Goal: Communication & Community: Answer question/provide support

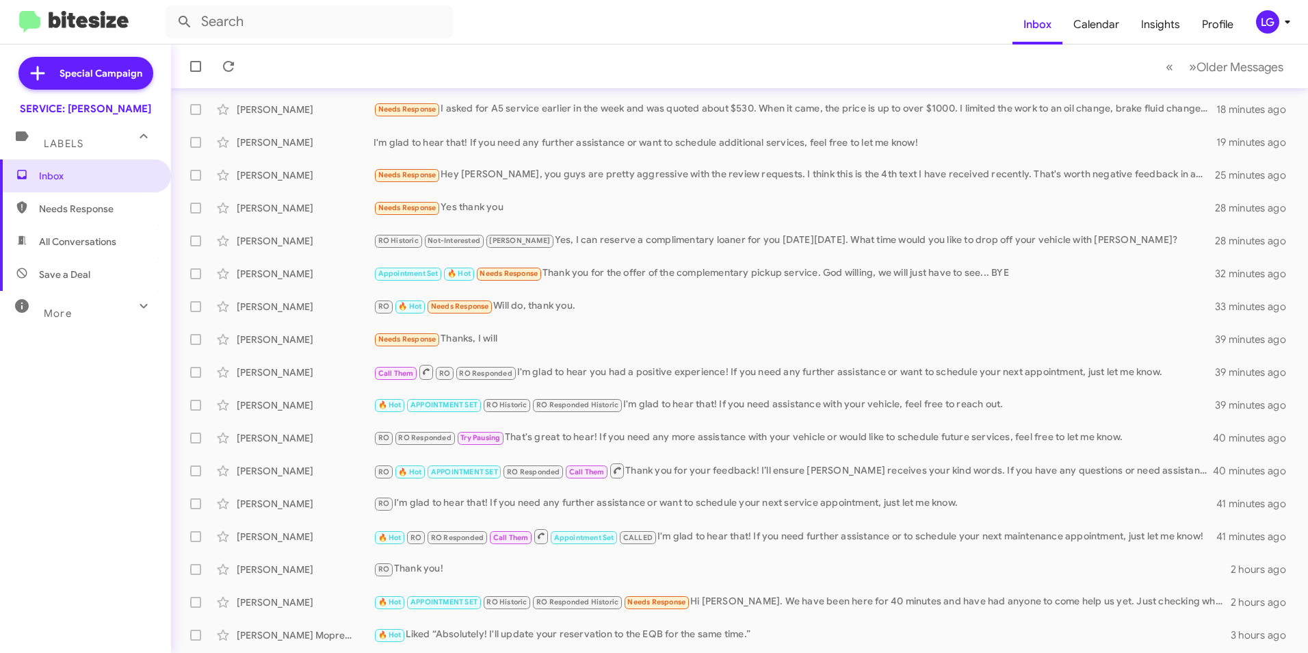
scroll to position [68, 0]
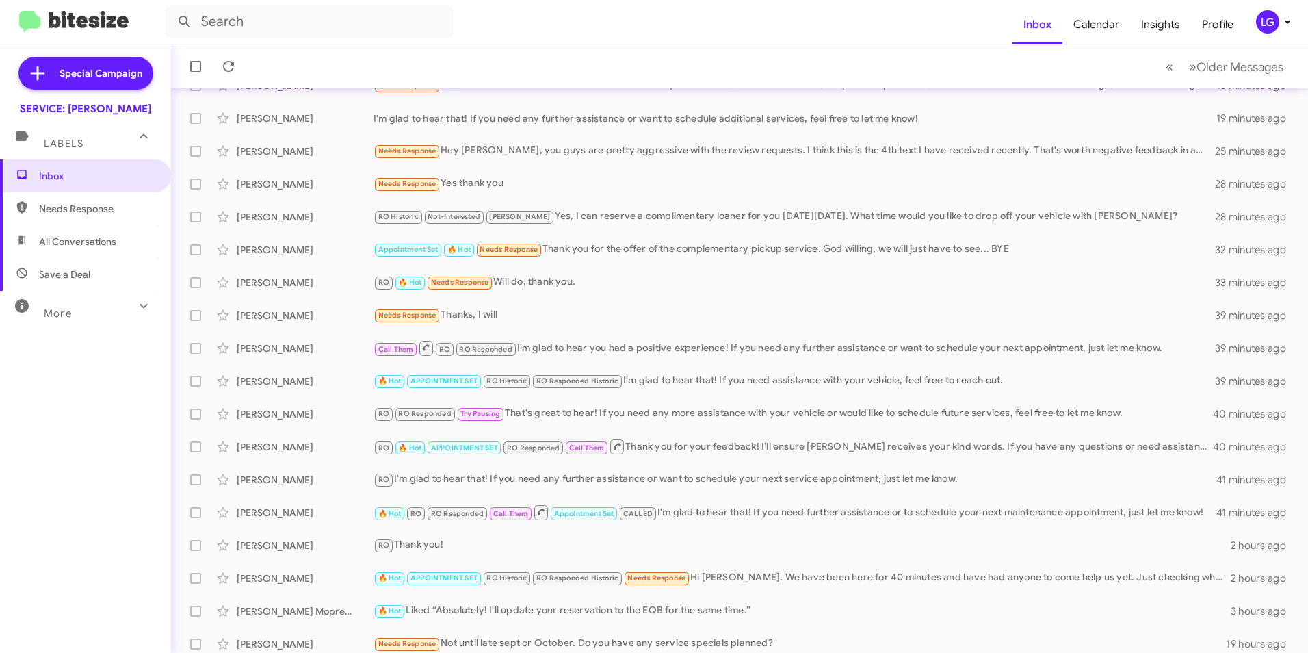
click at [461, 522] on div "Genevieve Sheppard 🔥 Hot RO RO Responded Call Them Appointment Set CALLED I'm g…" at bounding box center [739, 512] width 1115 height 27
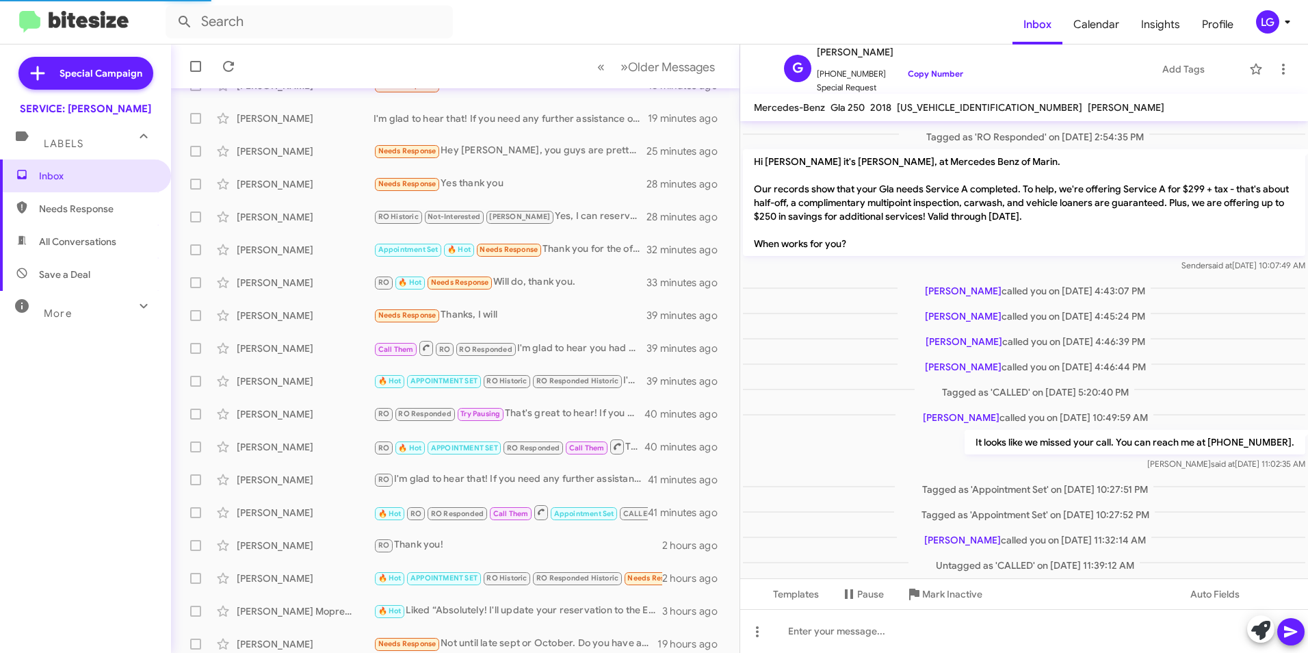
scroll to position [410, 0]
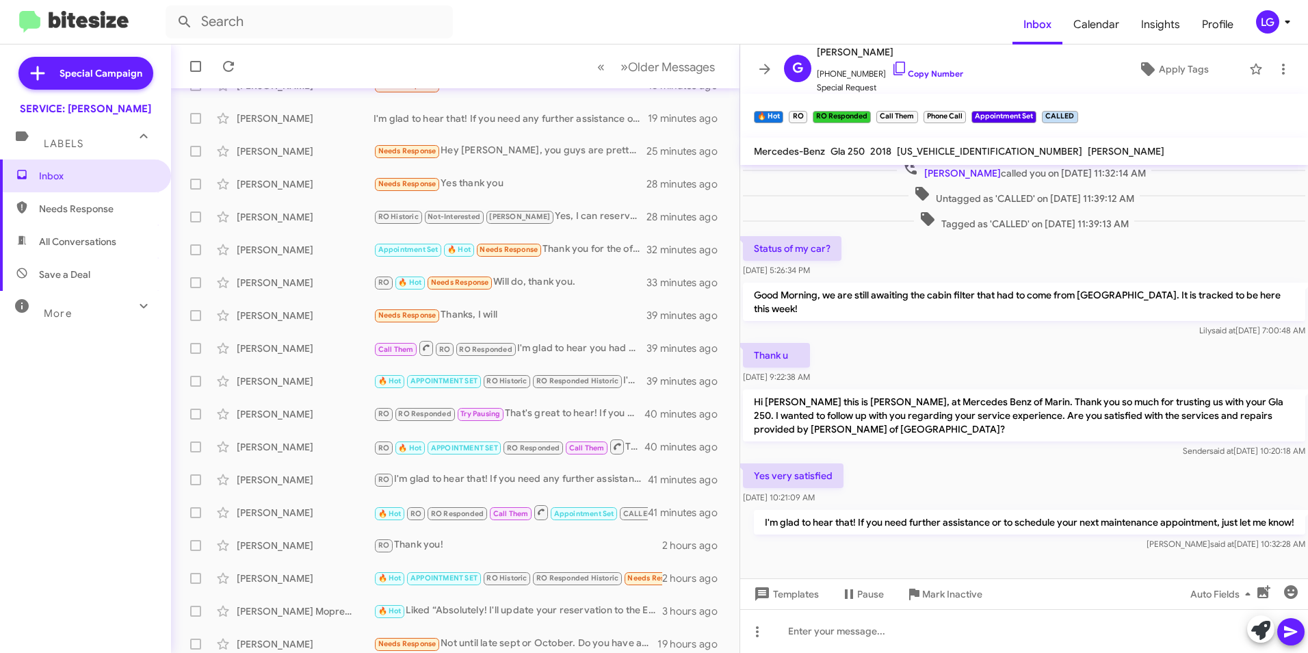
click at [430, 447] on small "APPOINTMENT SET" at bounding box center [464, 447] width 73 height 13
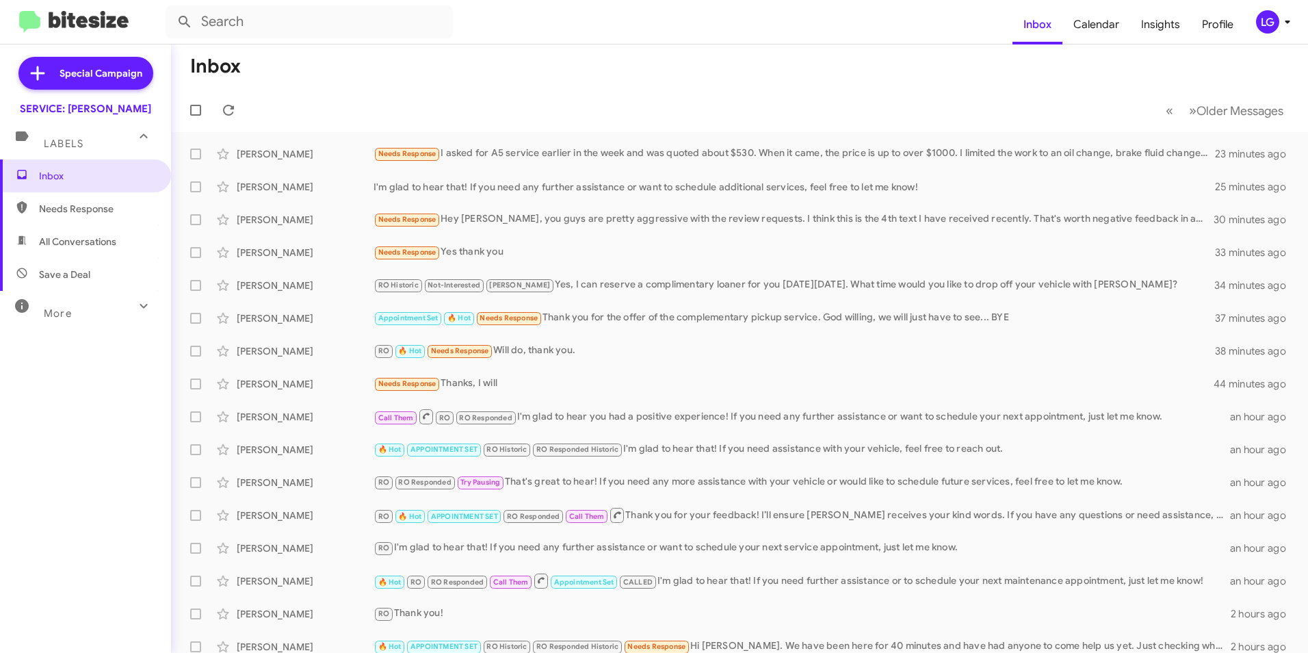
click at [369, 458] on div "Jennifer Mahoney 🔥 Hot APPOINTMENT SET RO Historic RO Responded Historic I'm gl…" at bounding box center [739, 449] width 1115 height 27
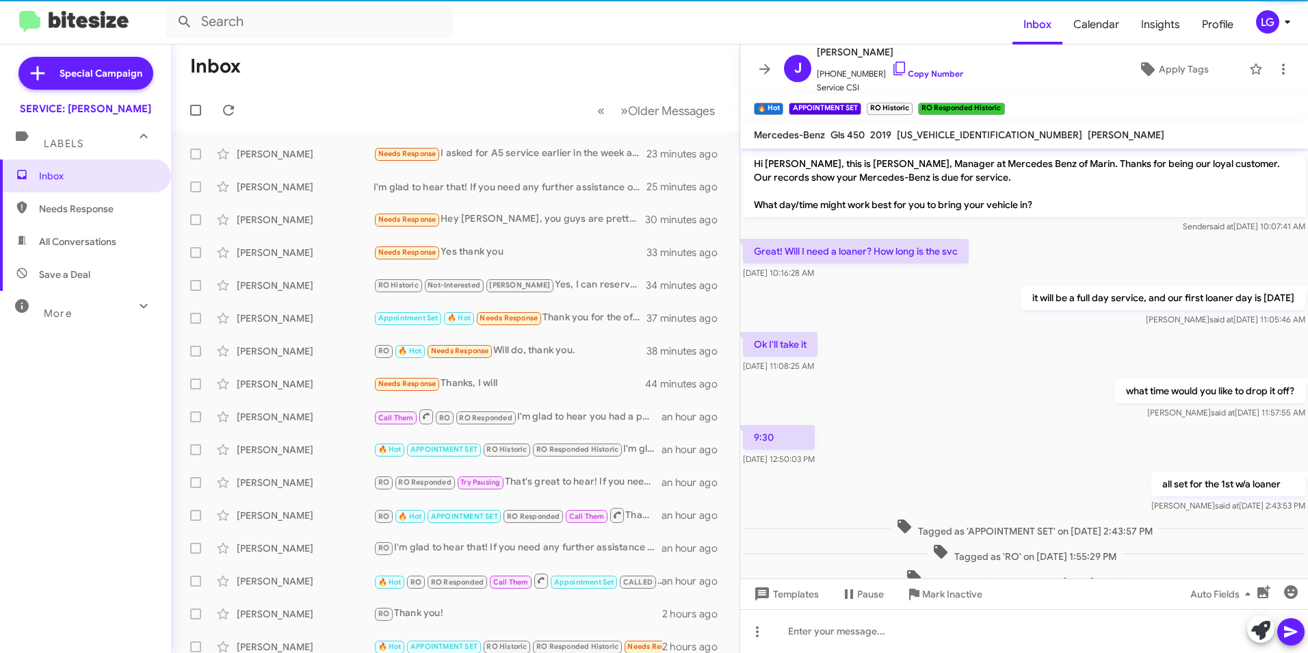
scroll to position [197, 0]
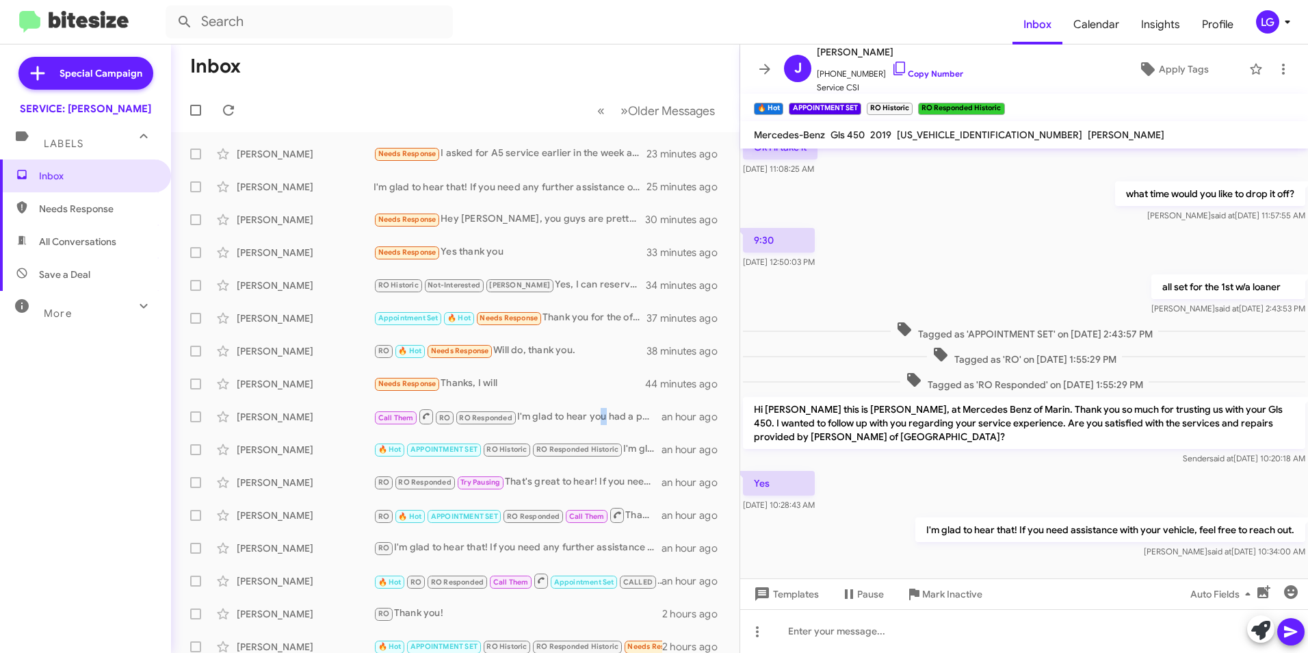
click at [599, 410] on div "Call Them RO RO Responded I'm glad to hear you had a positive experience! If yo…" at bounding box center [518, 416] width 288 height 17
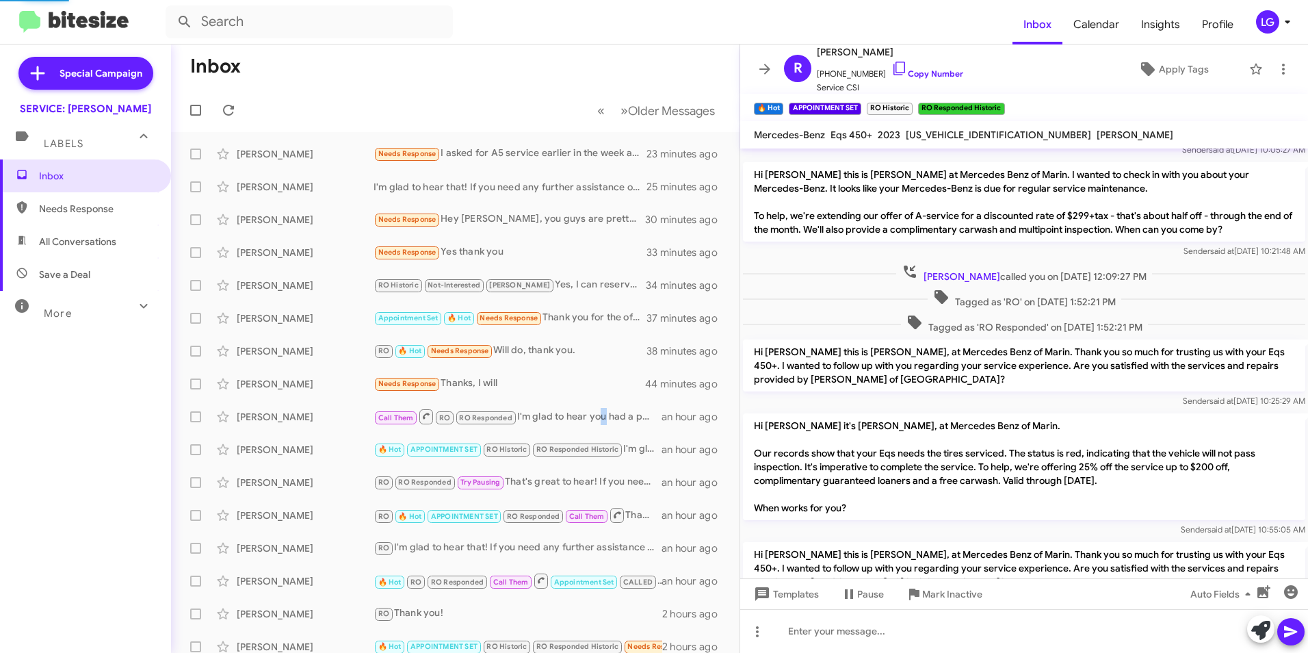
scroll to position [393, 0]
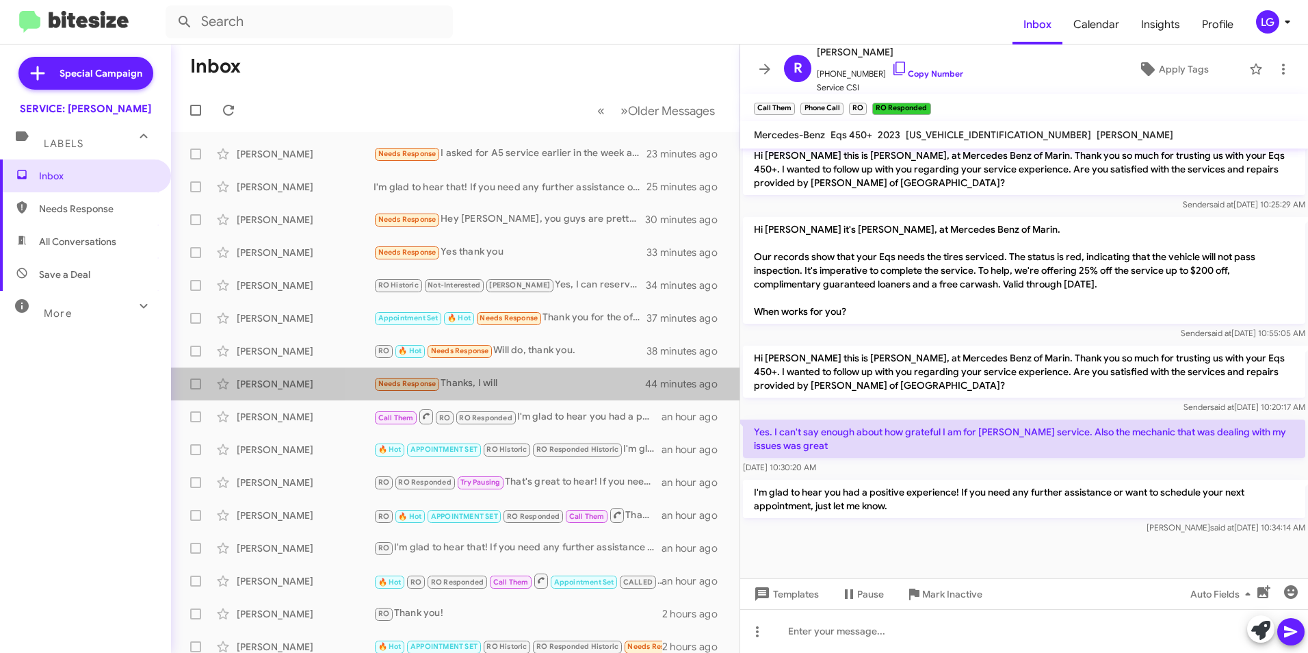
click at [547, 382] on div "Needs Response Thanks, I will" at bounding box center [510, 384] width 273 height 16
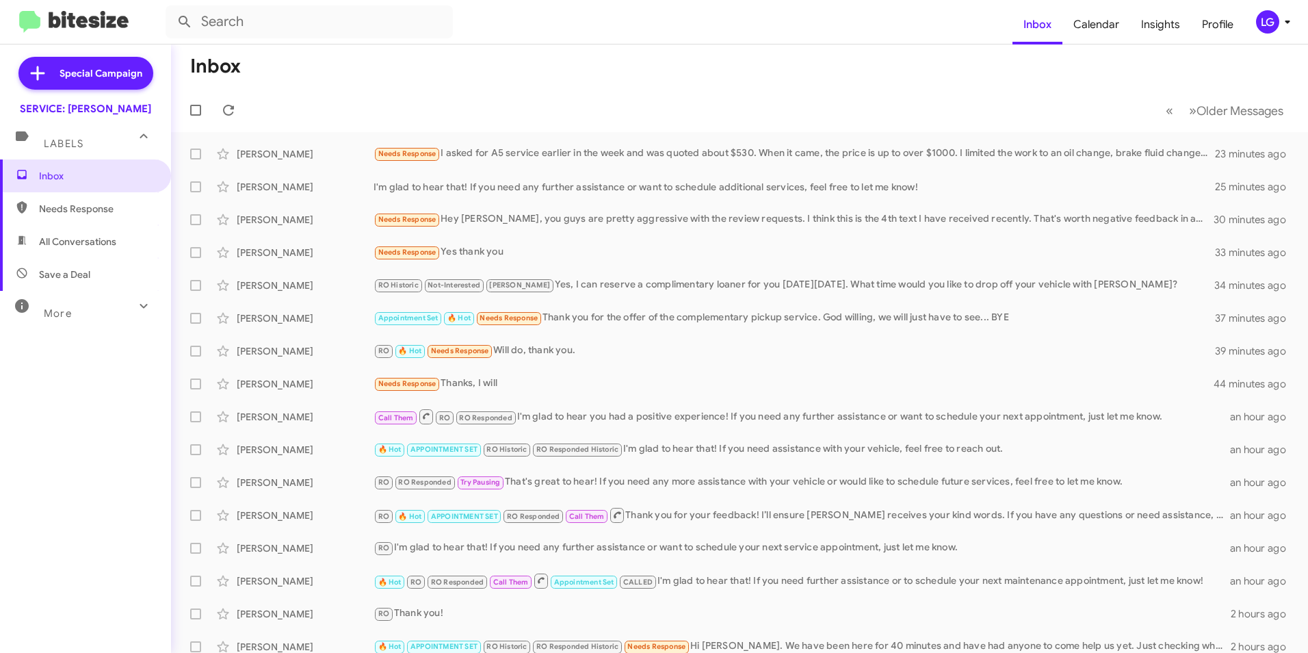
click at [312, 471] on div "[PERSON_NAME] RO RO Responded Try Pausing That's great to hear! If you need any…" at bounding box center [739, 482] width 1115 height 27
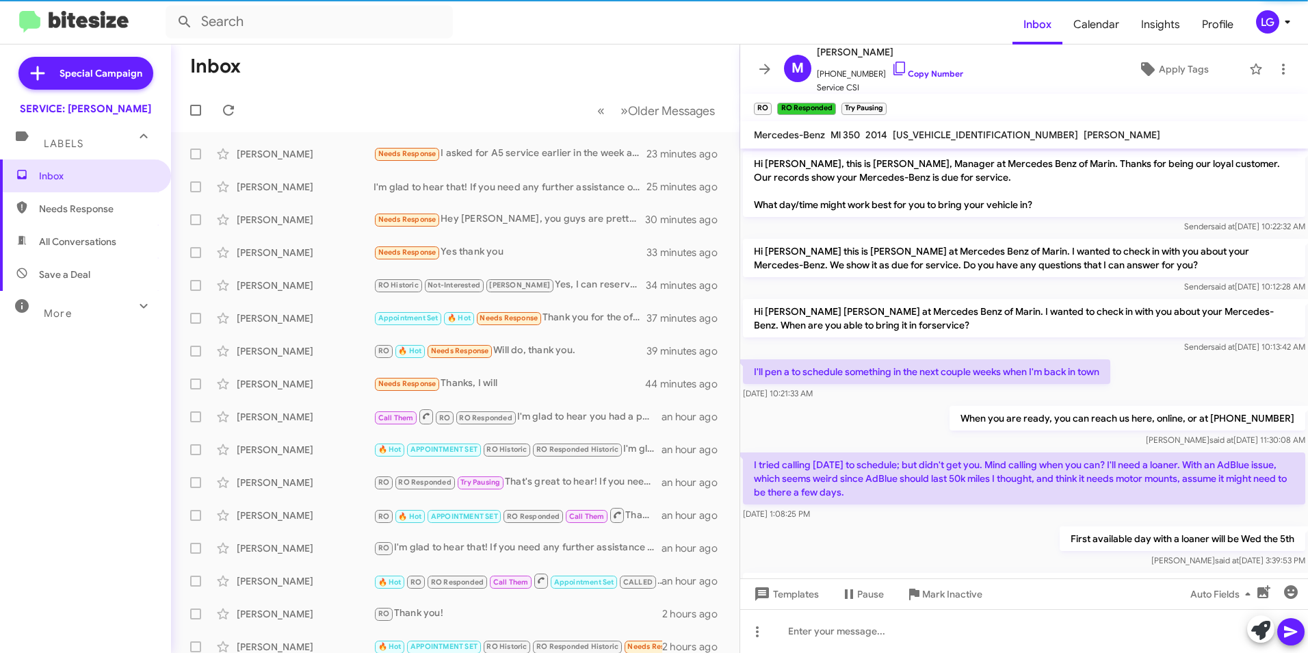
scroll to position [491, 0]
